Goal: Task Accomplishment & Management: Complete application form

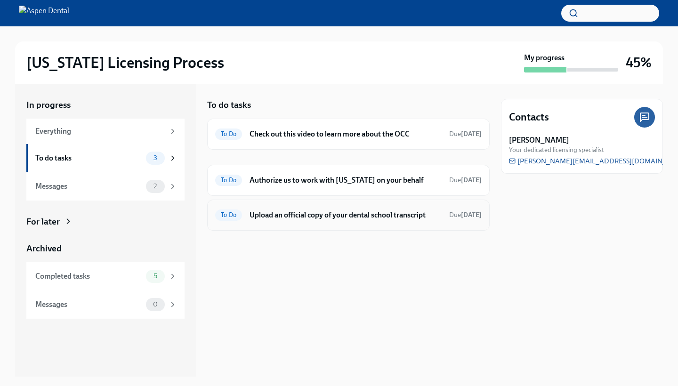
click at [288, 213] on h6 "Upload an official copy of your dental school transcript" at bounding box center [346, 215] width 192 height 10
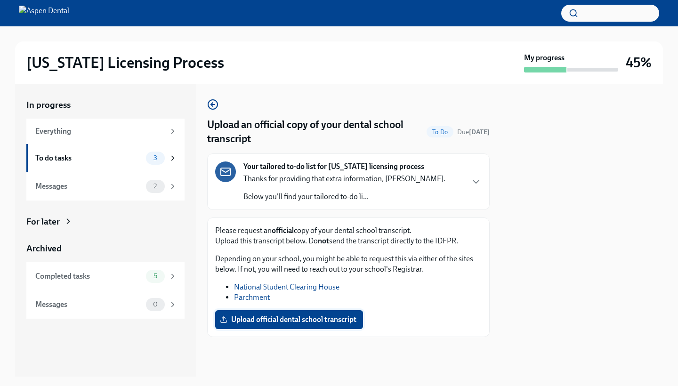
click at [293, 316] on span "Upload official dental school transcript" at bounding box center [289, 319] width 135 height 9
click at [0, 0] on input "Upload official dental school transcript" at bounding box center [0, 0] width 0 height 0
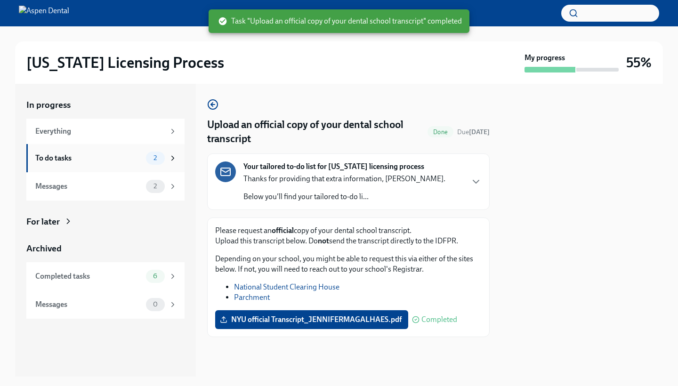
click at [94, 163] on div "To do tasks 2" at bounding box center [106, 158] width 142 height 13
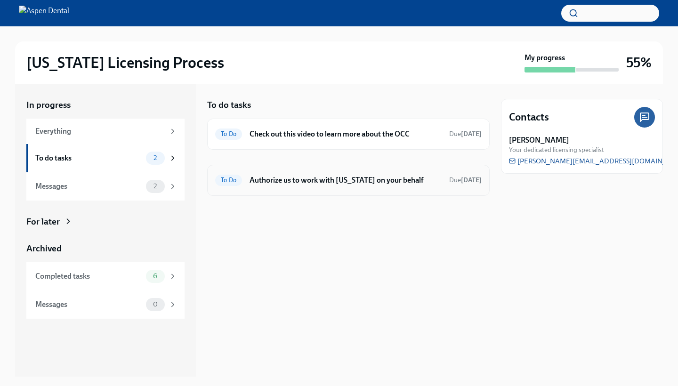
click at [294, 178] on h6 "Authorize us to work with [US_STATE] on your behalf" at bounding box center [346, 180] width 192 height 10
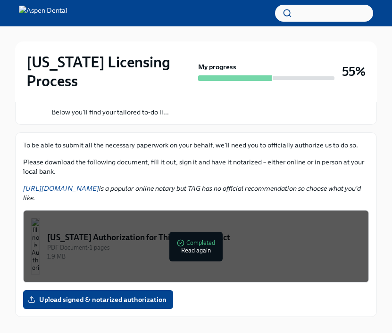
scroll to position [133, 0]
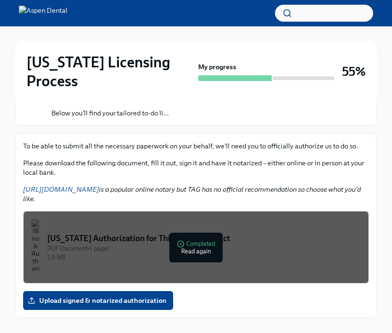
click at [92, 185] on link "[URL][DOMAIN_NAME]" at bounding box center [61, 189] width 76 height 8
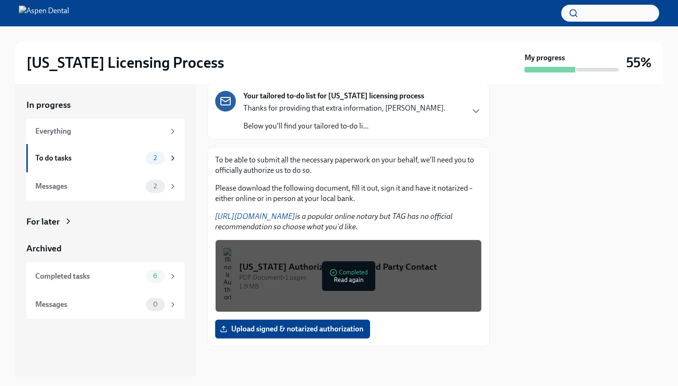
scroll to position [71, 0]
click at [123, 160] on div "To do tasks" at bounding box center [88, 158] width 107 height 10
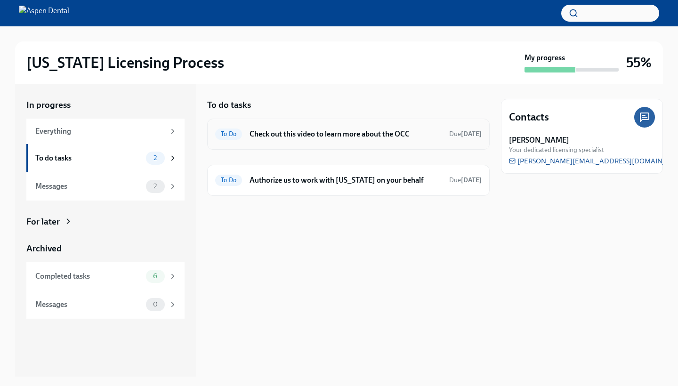
click at [314, 131] on h6 "Check out this video to learn more about the OCC" at bounding box center [346, 134] width 192 height 10
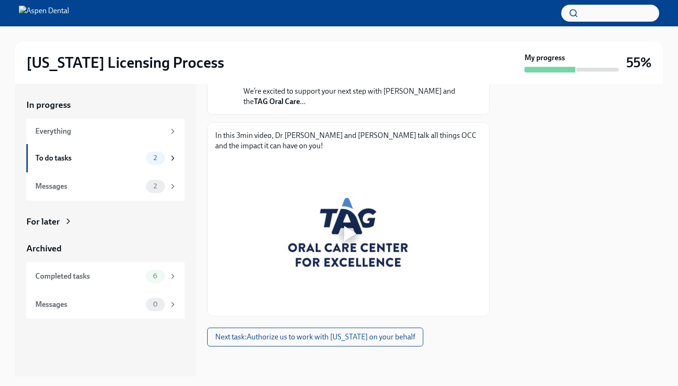
scroll to position [106, 0]
click at [351, 342] on span "Next task : Authorize us to work with [US_STATE] on your behalf" at bounding box center [315, 337] width 200 height 9
